Goal: Transaction & Acquisition: Download file/media

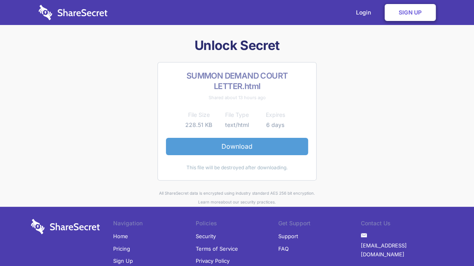
click at [240, 147] on link "Download" at bounding box center [237, 146] width 142 height 17
